Goal: Task Accomplishment & Management: Manage account settings

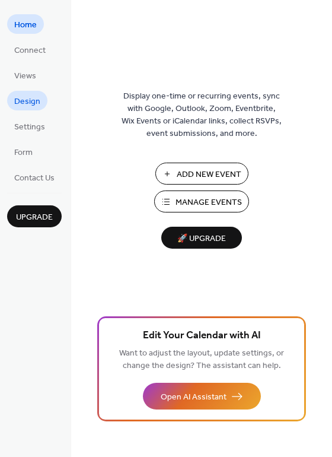
click at [33, 100] on span "Design" at bounding box center [27, 102] width 26 height 12
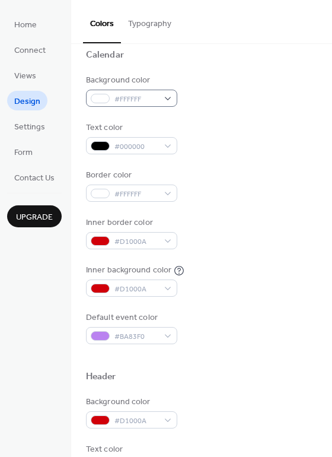
scroll to position [96, 0]
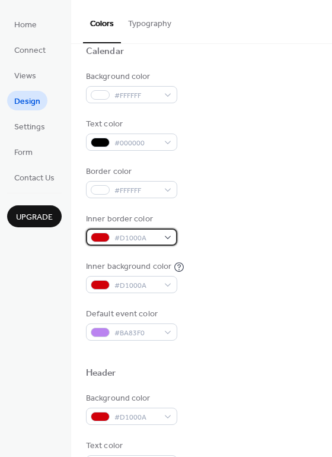
click at [123, 233] on span "#D1000A" at bounding box center [137, 238] width 44 height 12
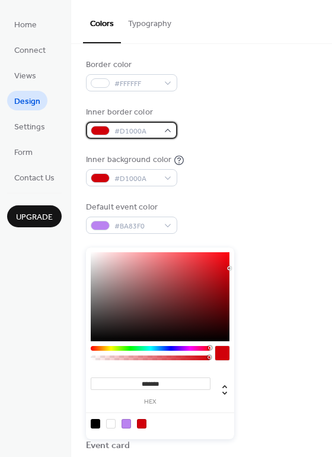
scroll to position [205, 0]
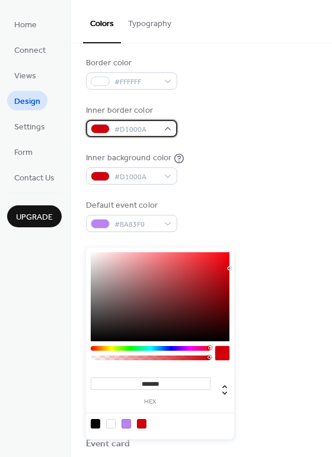
click at [163, 127] on div "#D1000A" at bounding box center [131, 128] width 91 height 17
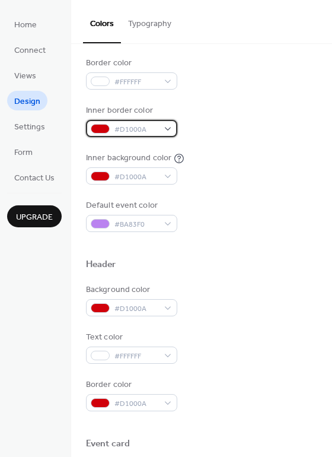
click at [163, 127] on div "#D1000A" at bounding box center [131, 128] width 91 height 17
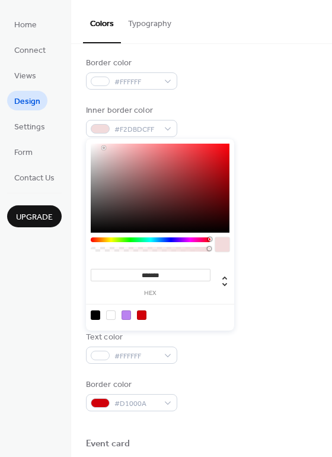
click at [104, 148] on div at bounding box center [160, 188] width 139 height 89
type input "*******"
drag, startPoint x: 104, startPoint y: 149, endPoint x: 112, endPoint y: 145, distance: 8.5
click at [112, 145] on div at bounding box center [113, 146] width 2 height 2
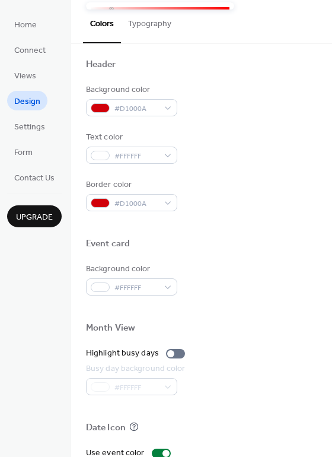
scroll to position [406, 0]
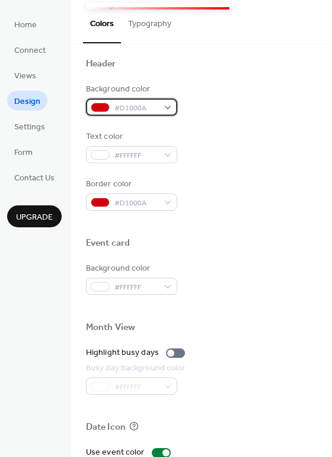
click at [167, 106] on div "#D1000A" at bounding box center [131, 107] width 91 height 17
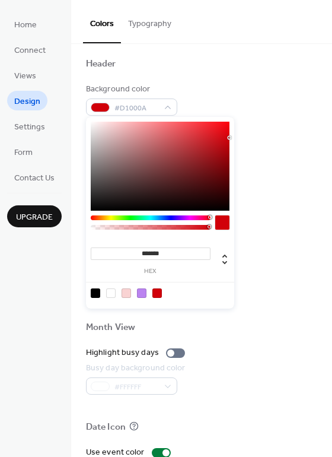
click at [125, 135] on div at bounding box center [160, 166] width 139 height 89
click at [134, 128] on div at bounding box center [160, 166] width 139 height 89
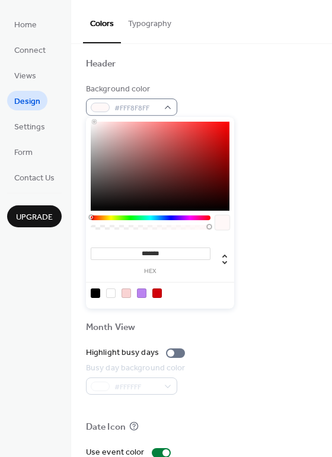
type input "*******"
drag, startPoint x: 134, startPoint y: 128, endPoint x: 89, endPoint y: 109, distance: 49.2
click at [89, 109] on body "Home Connect Views Design Settings Form Contact Us Upgrade Design Upgrade Color…" at bounding box center [166, 228] width 332 height 457
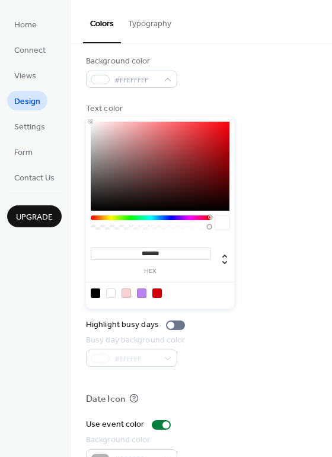
scroll to position [438, 0]
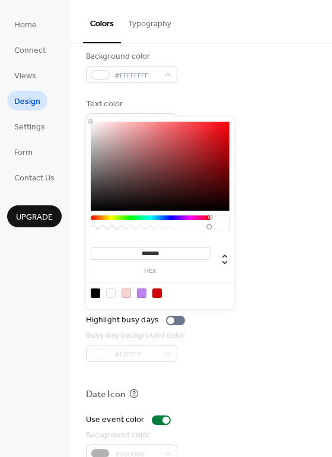
click at [208, 82] on div "Background color #FFFFFFFF" at bounding box center [202, 66] width 232 height 33
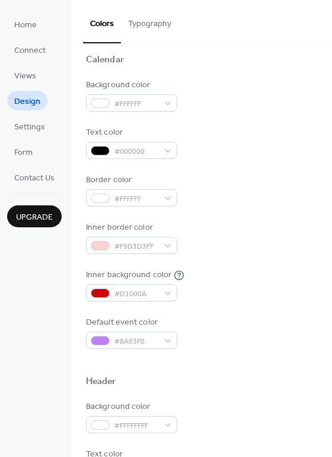
scroll to position [88, 0]
click at [31, 129] on span "Settings" at bounding box center [29, 127] width 31 height 12
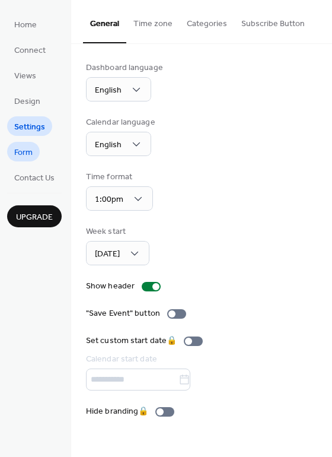
click at [29, 153] on span "Form" at bounding box center [23, 153] width 18 height 12
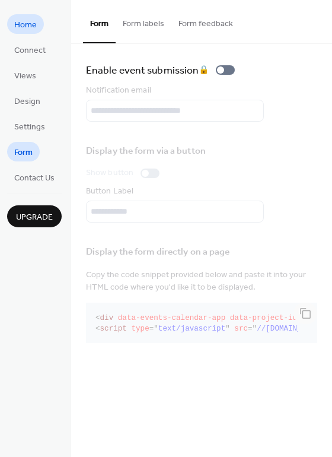
click at [26, 23] on span "Home" at bounding box center [25, 25] width 23 height 12
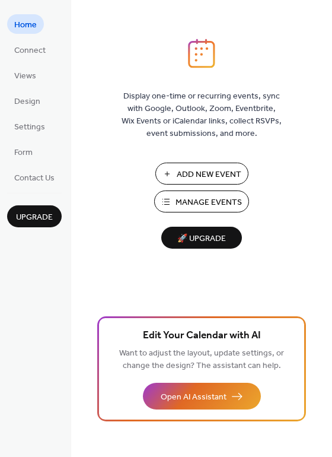
click at [220, 205] on span "Manage Events" at bounding box center [209, 203] width 66 height 12
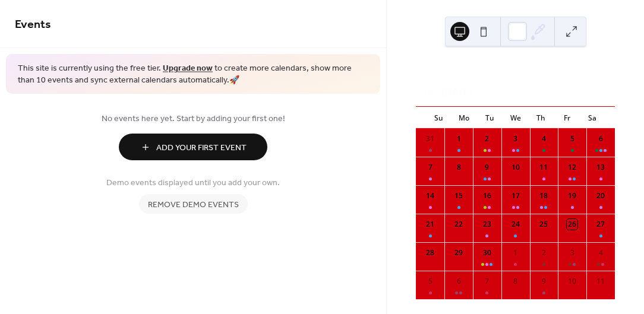
click at [235, 204] on span "Remove demo events" at bounding box center [193, 205] width 91 height 12
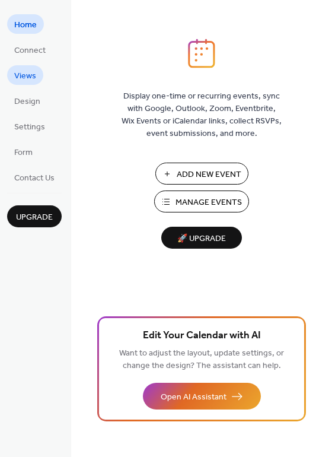
click at [33, 74] on span "Views" at bounding box center [25, 76] width 22 height 12
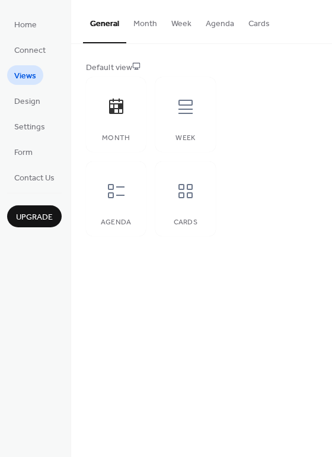
click at [249, 24] on button "Cards" at bounding box center [260, 21] width 36 height 42
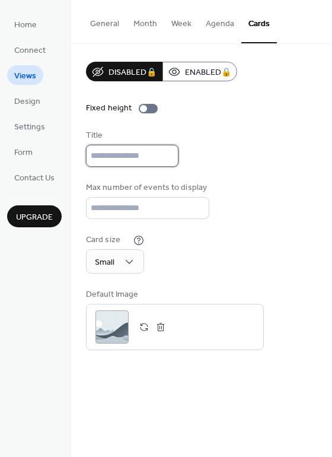
click at [122, 154] on input "text" at bounding box center [132, 156] width 93 height 22
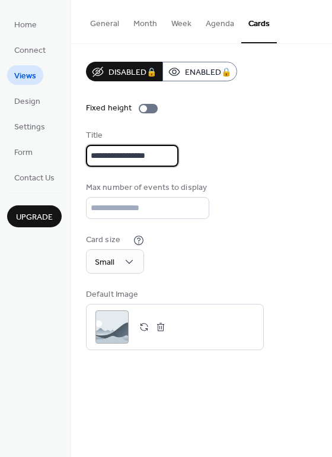
click at [134, 156] on input "**********" at bounding box center [132, 156] width 93 height 22
type input "**********"
click at [118, 331] on div ";" at bounding box center [112, 327] width 33 height 33
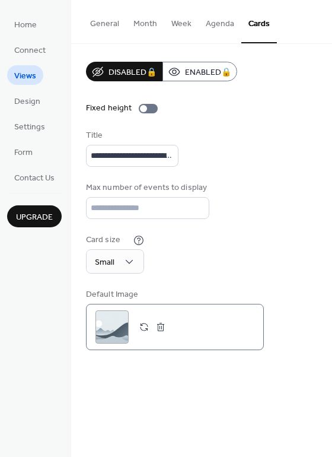
click at [119, 319] on div ";" at bounding box center [112, 327] width 33 height 33
click at [104, 317] on div ";" at bounding box center [112, 327] width 33 height 33
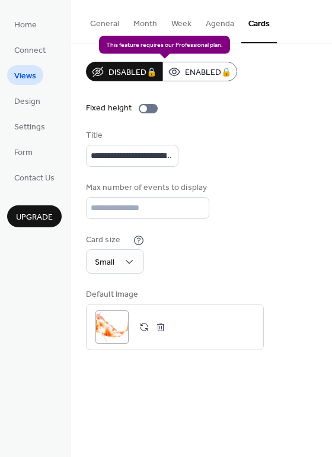
click at [211, 70] on div "Disabled 🔒 Enabled 🔒" at bounding box center [161, 72] width 151 height 20
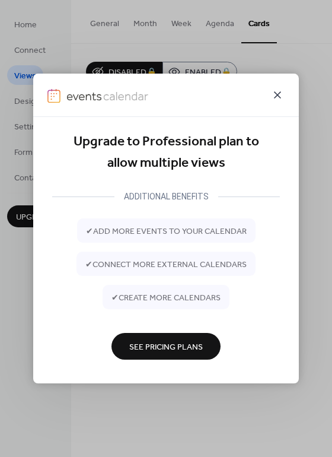
click at [280, 93] on icon at bounding box center [277, 94] width 7 height 7
